Goal: Information Seeking & Learning: Check status

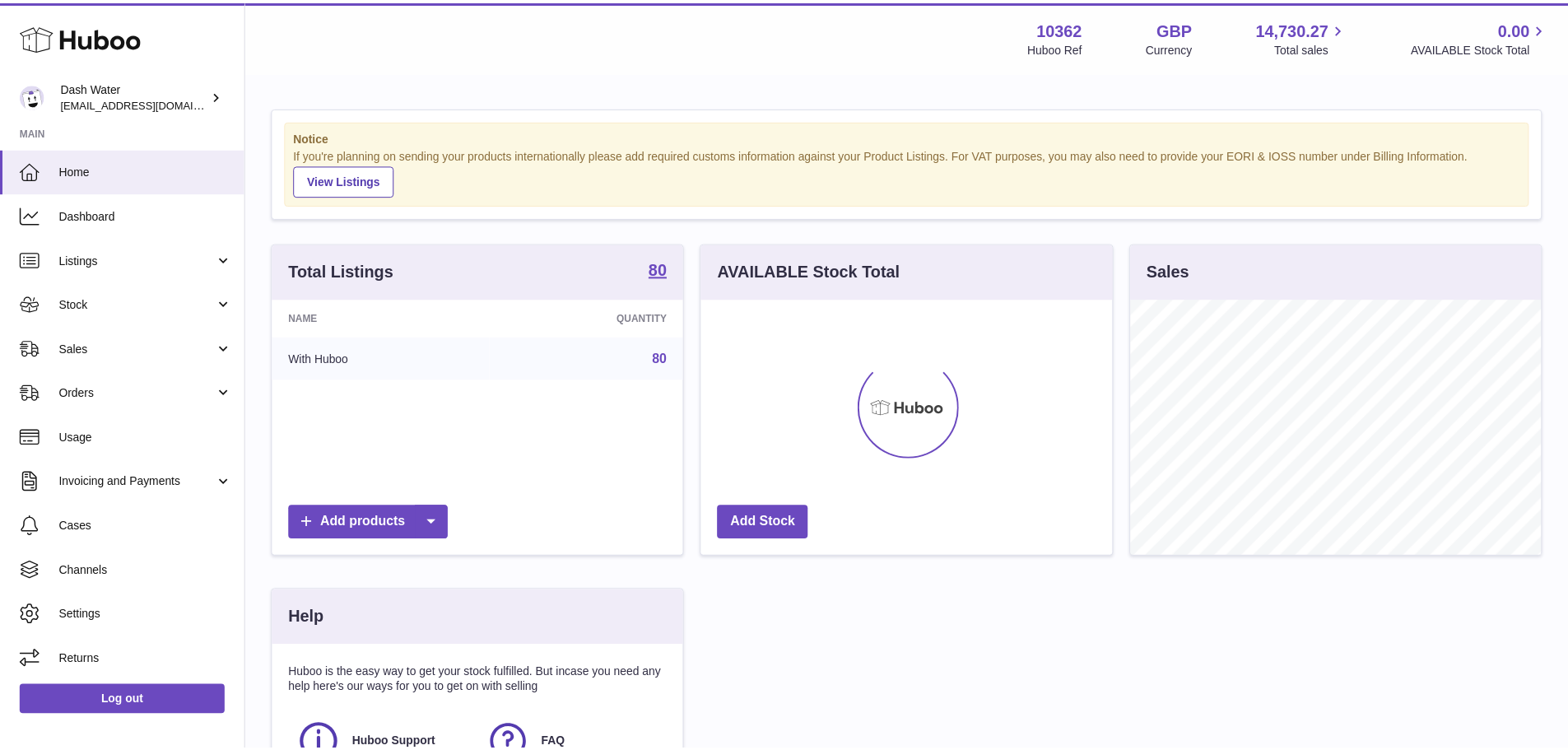
scroll to position [257, 415]
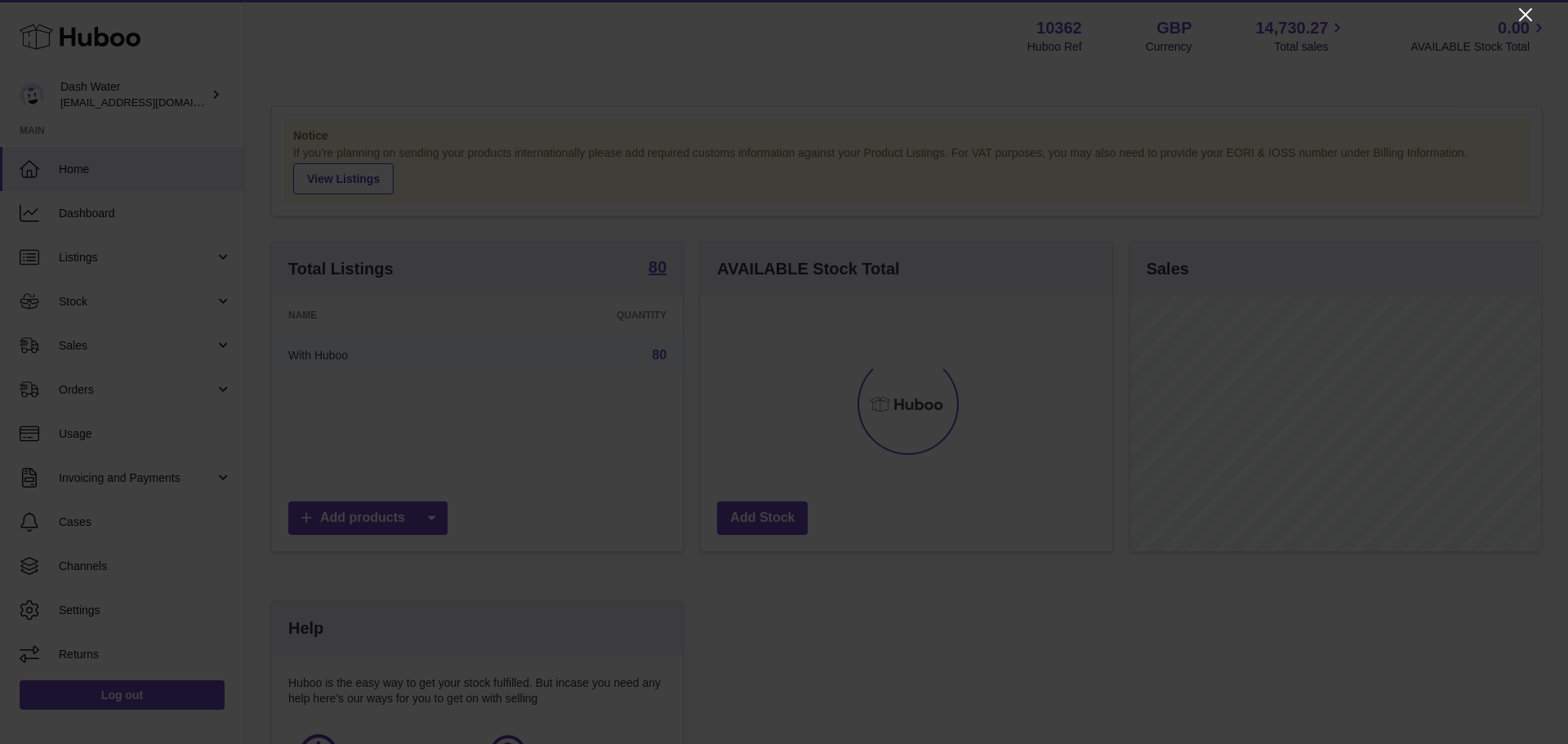
click at [1531, 16] on icon "Close" at bounding box center [1525, 14] width 20 height 20
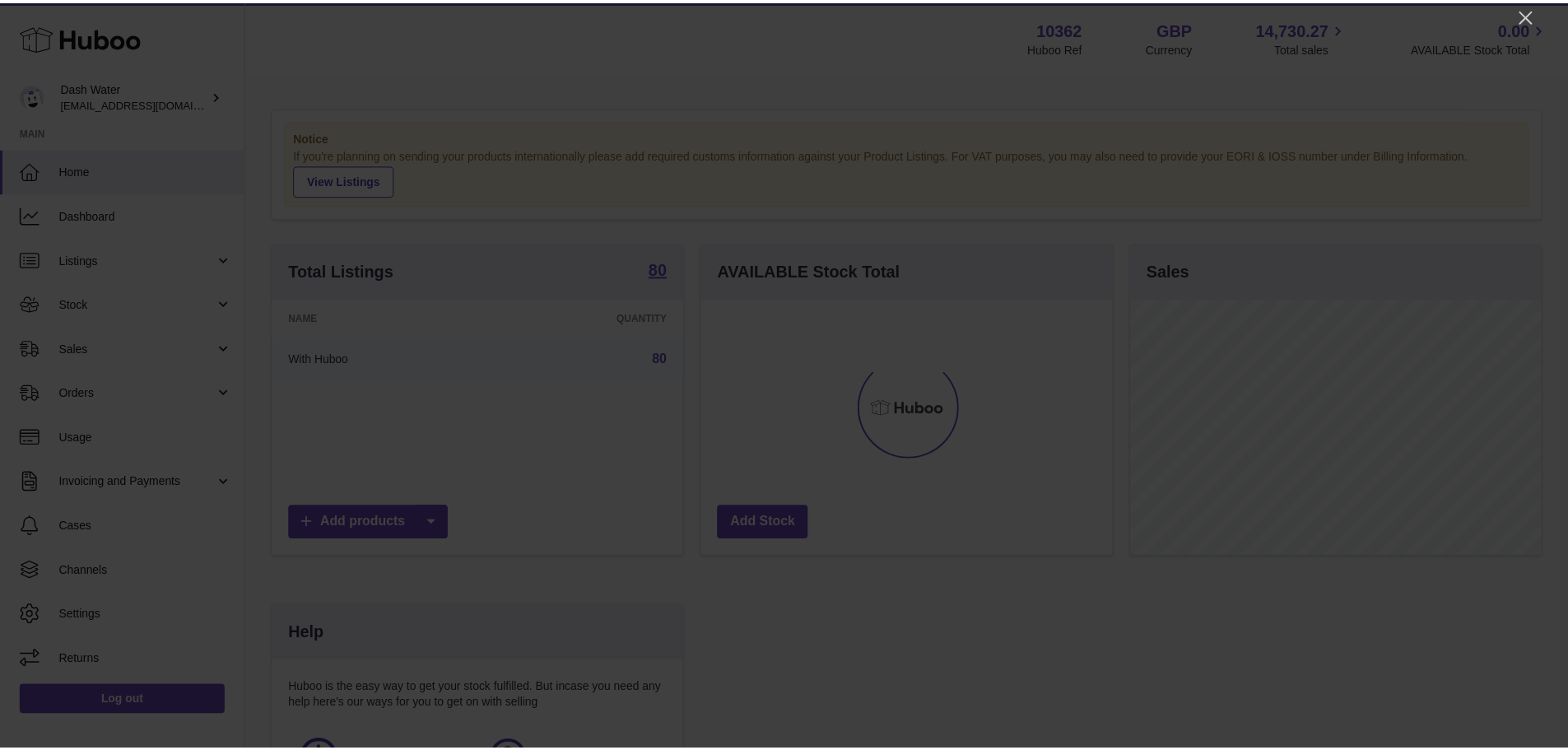
scroll to position [823012, 822629]
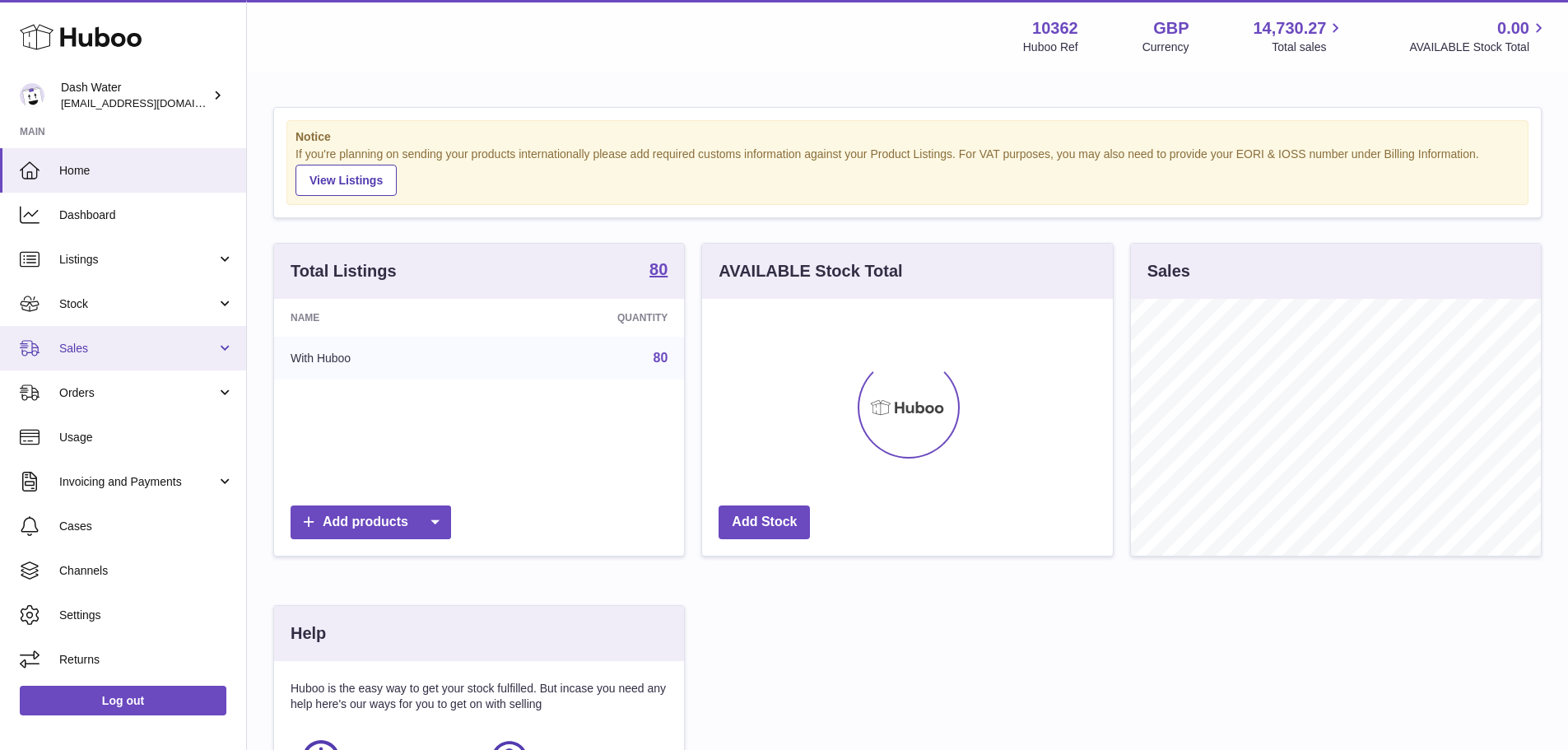
click at [100, 352] on span "Sales" at bounding box center [138, 349] width 157 height 16
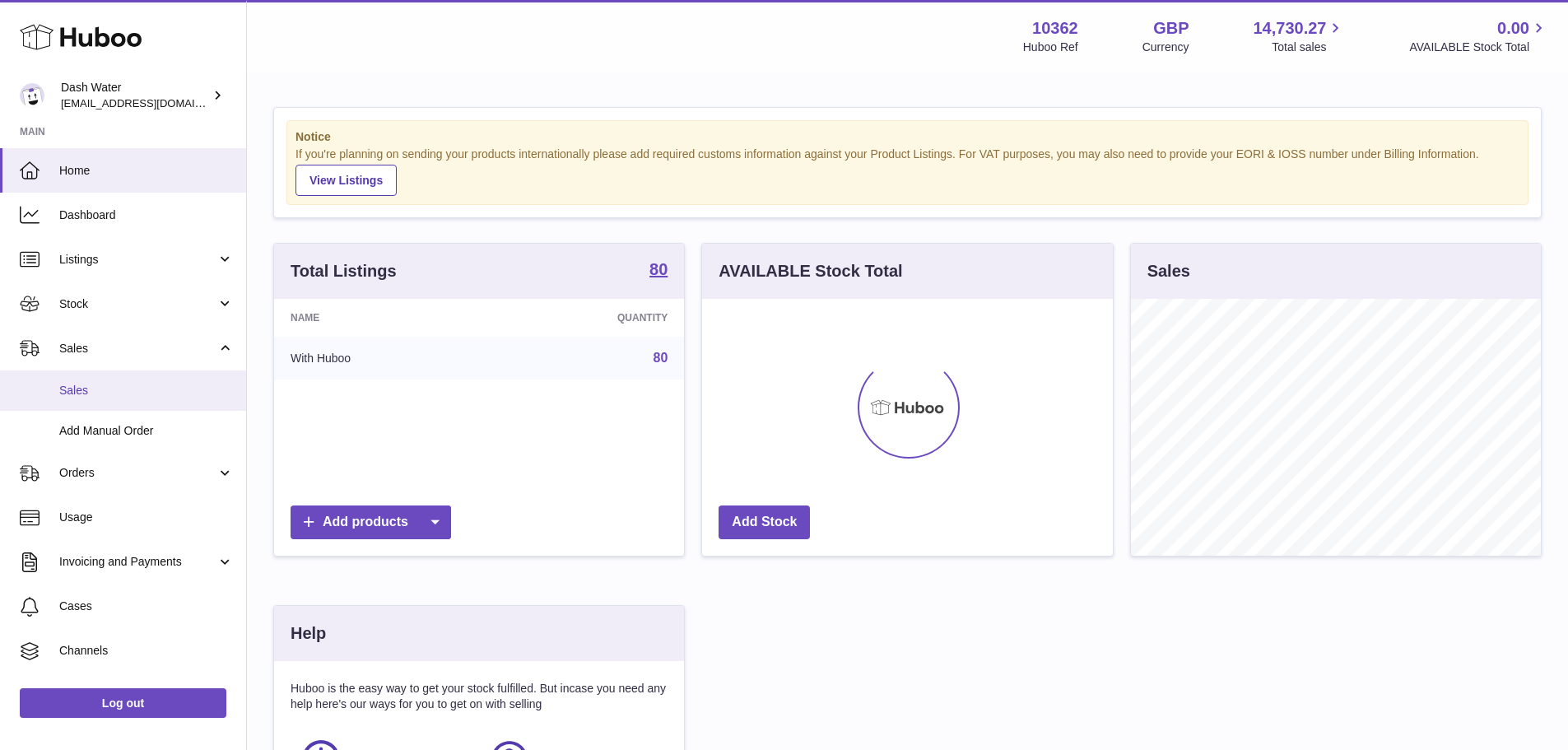
click at [70, 390] on span "Sales" at bounding box center [146, 390] width 174 height 16
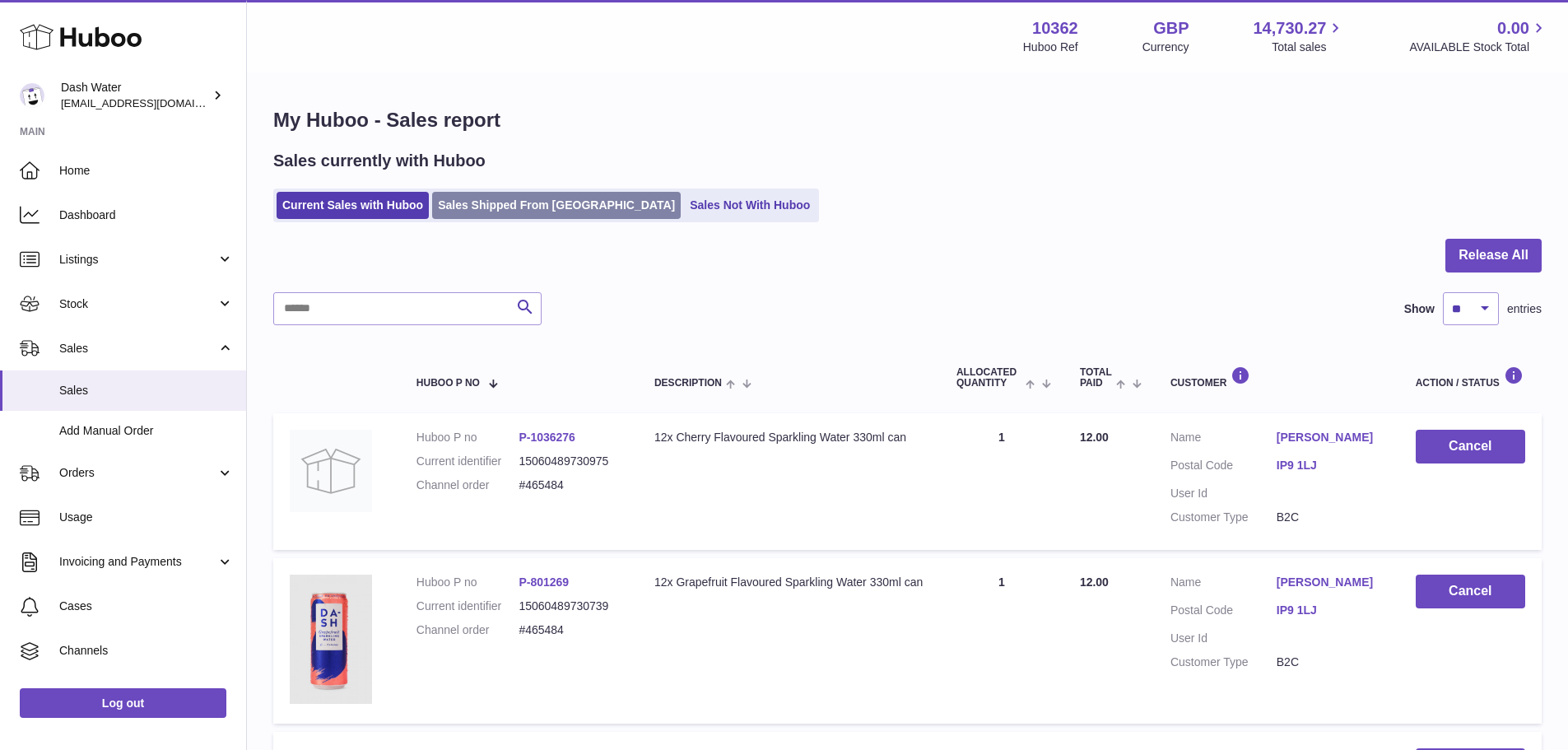
click at [512, 210] on link "Sales Shipped From [GEOGRAPHIC_DATA]" at bounding box center [556, 205] width 248 height 27
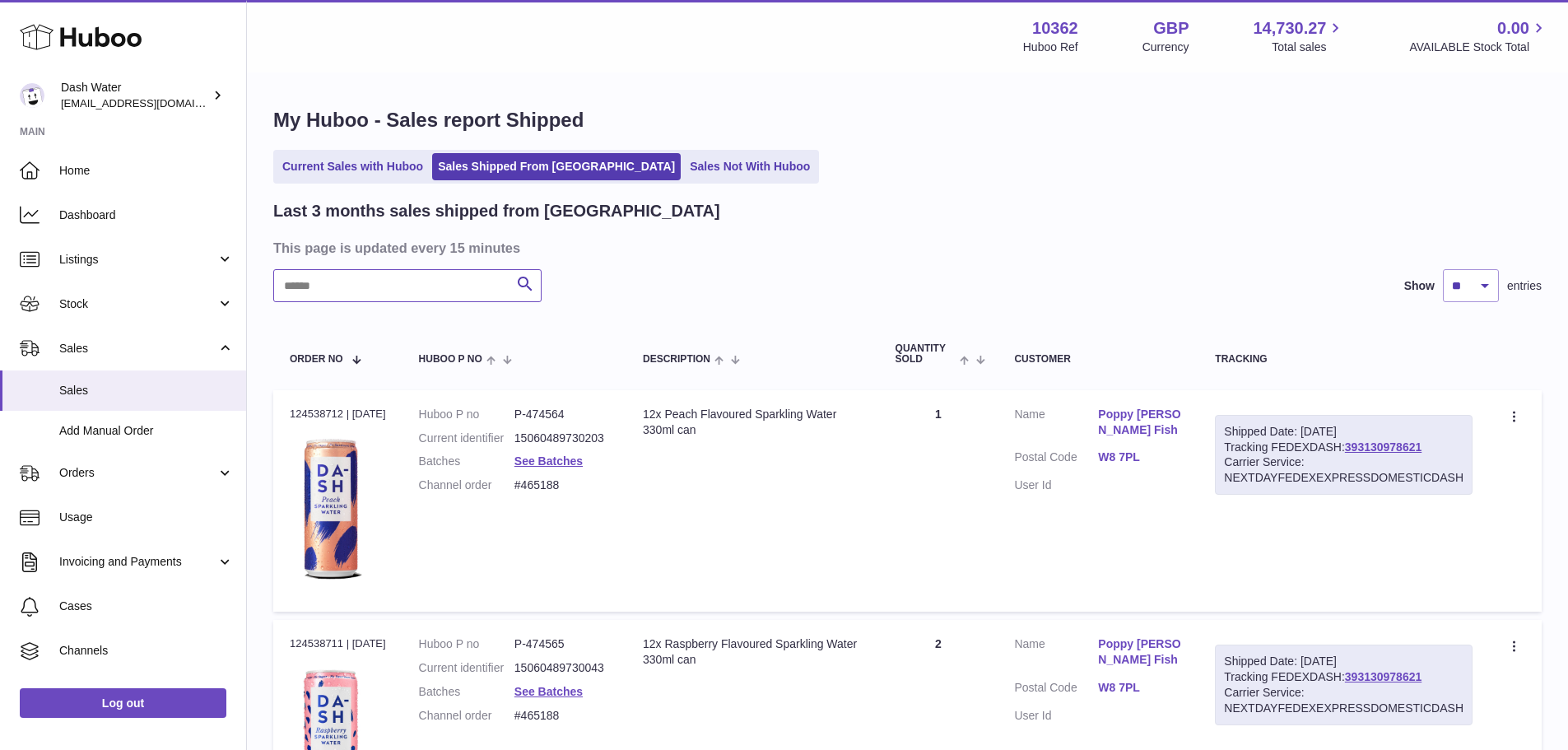
click at [394, 288] on input "text" at bounding box center [408, 285] width 268 height 33
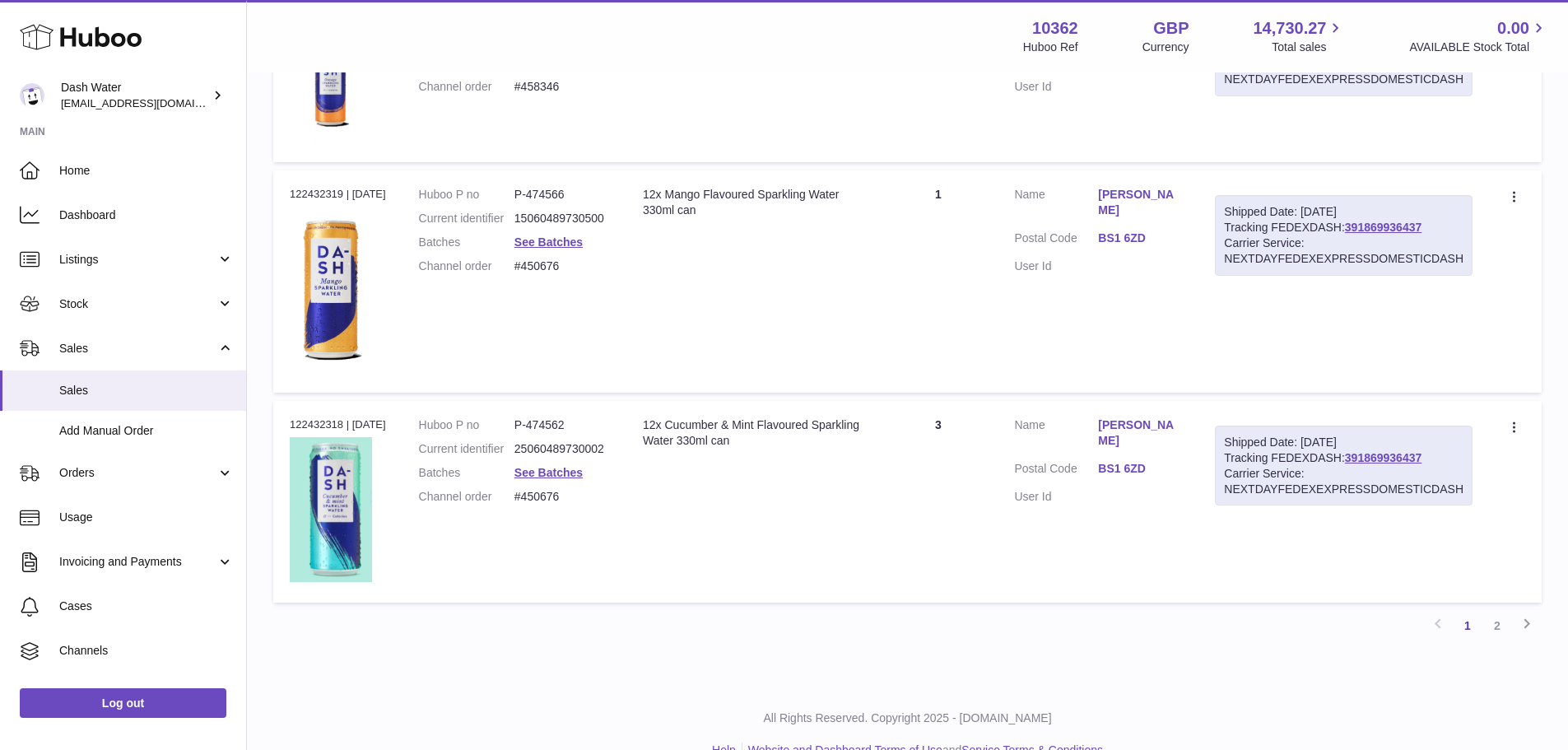
scroll to position [1881, 0]
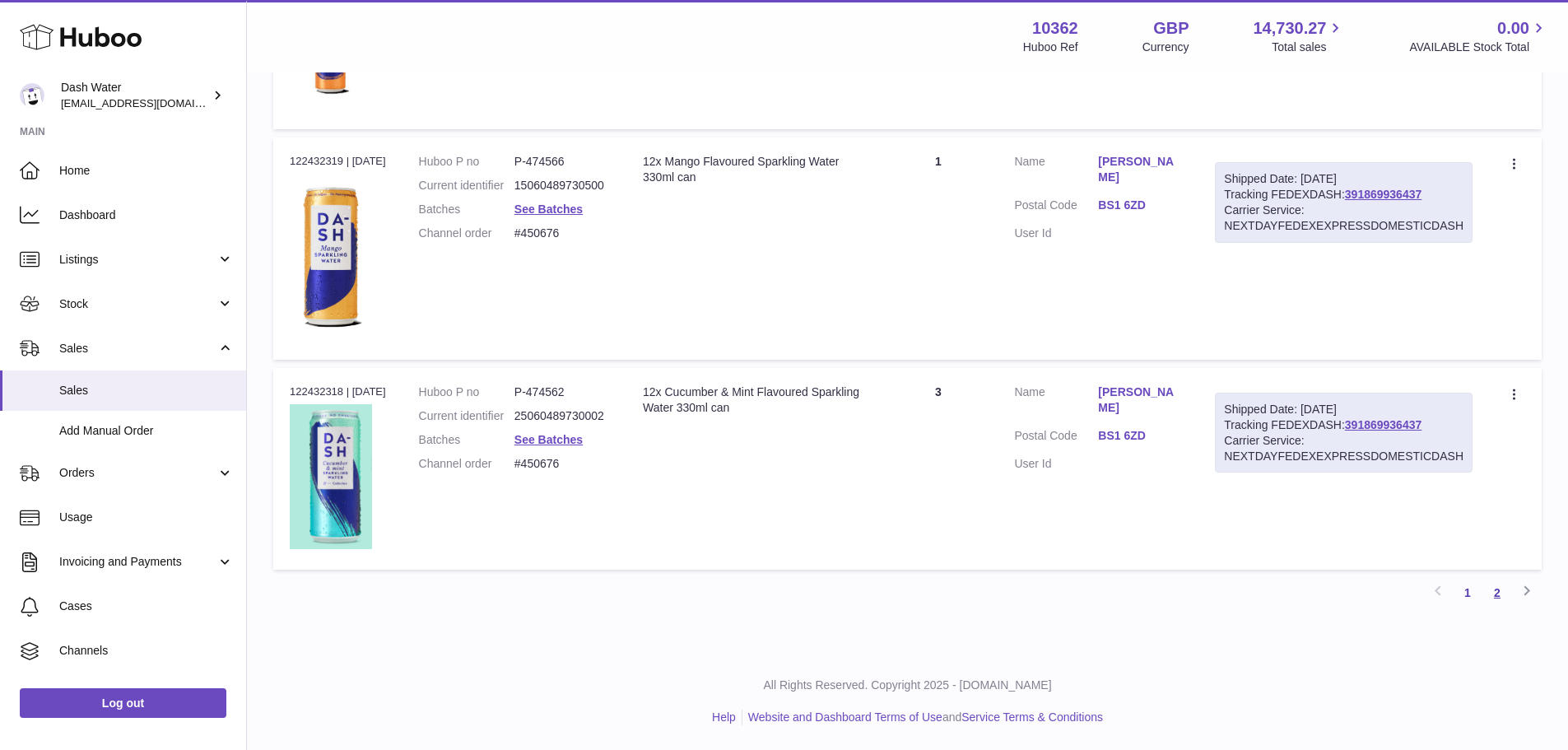
type input "********"
click at [1491, 594] on link "2" at bounding box center [1498, 592] width 30 height 30
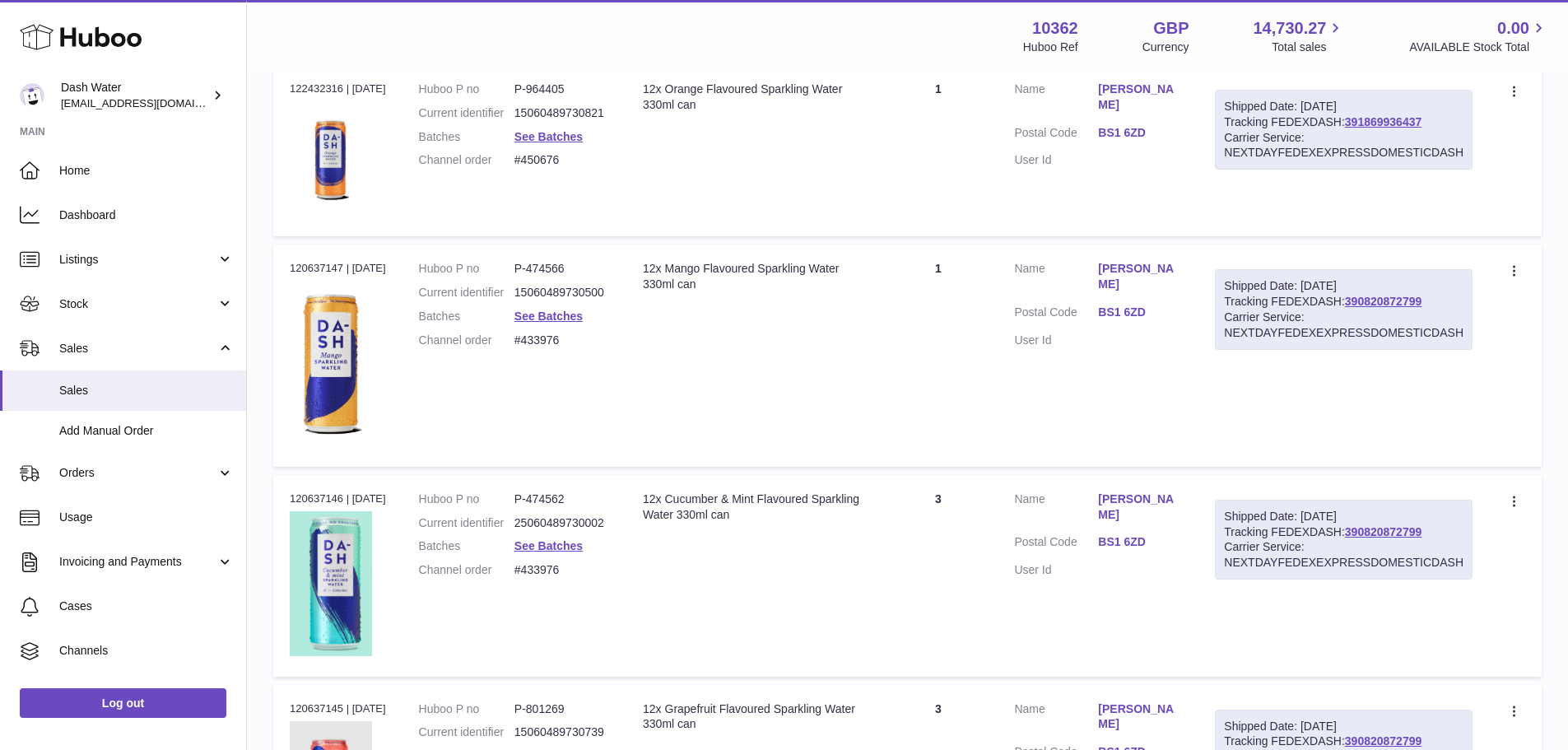
scroll to position [1000, 0]
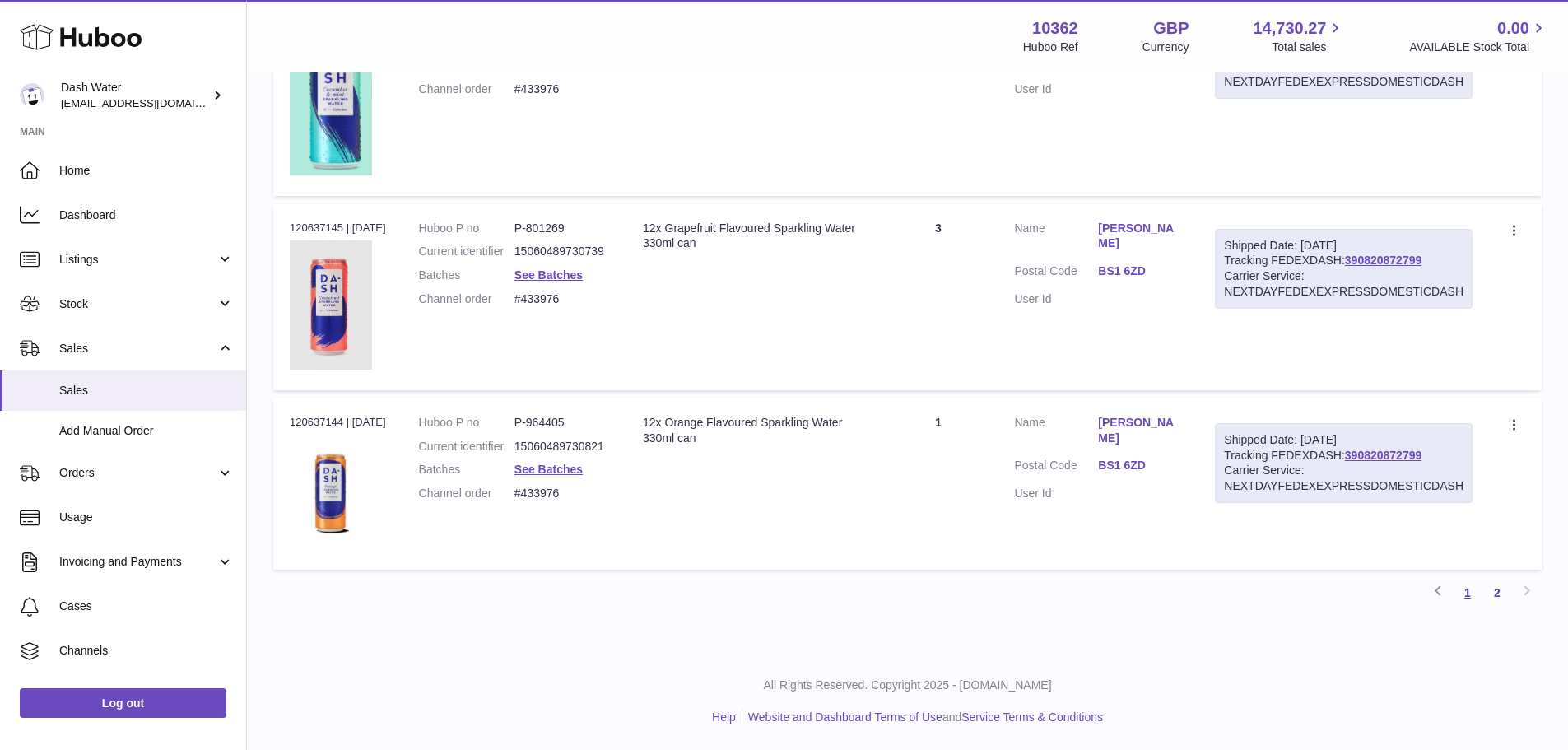
click at [1468, 593] on link "1" at bounding box center [1468, 592] width 30 height 30
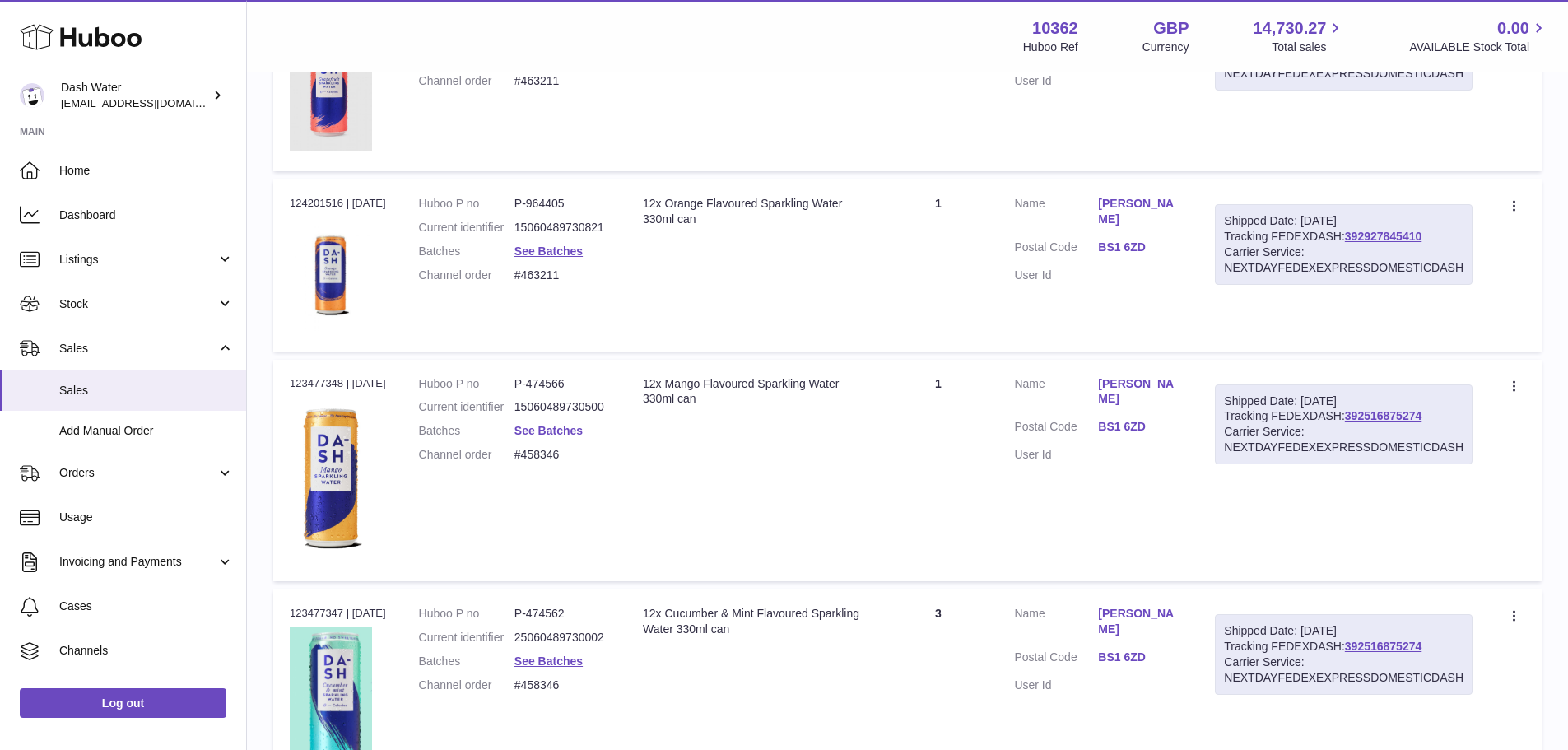
scroll to position [815, 0]
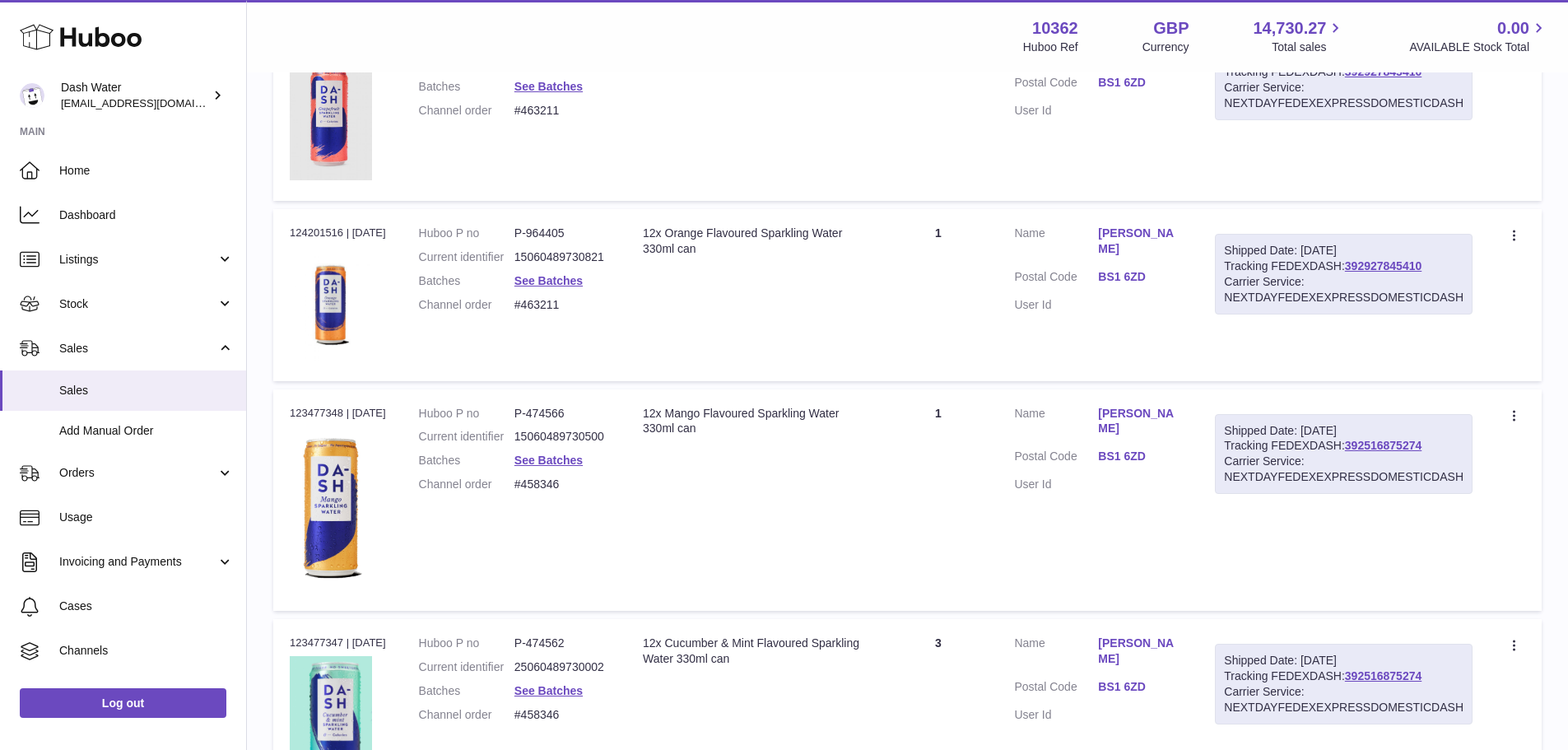
click at [297, 413] on div "Order no 123477348 | 25th Aug" at bounding box center [337, 413] width 97 height 15
copy div "123477348"
